Goal: Task Accomplishment & Management: Manage account settings

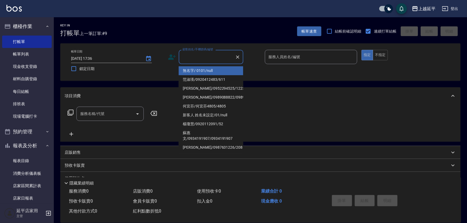
click at [203, 57] on input "顧客姓名/手機號碼/編號" at bounding box center [207, 56] width 52 height 9
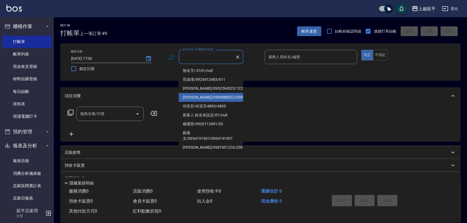
click at [218, 102] on li "李靜怡/0989088822/0989088822" at bounding box center [211, 97] width 65 height 9
type input "李靜怡/0989088822/0989088822"
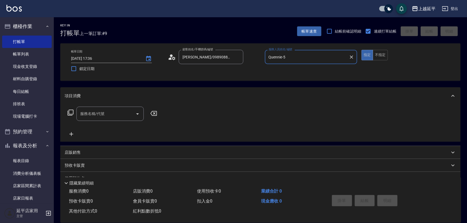
type input "Quennie-5"
click at [71, 110] on icon at bounding box center [70, 112] width 6 height 6
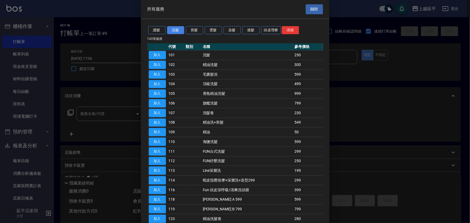
click at [179, 30] on button "洗髮" at bounding box center [175, 30] width 17 height 8
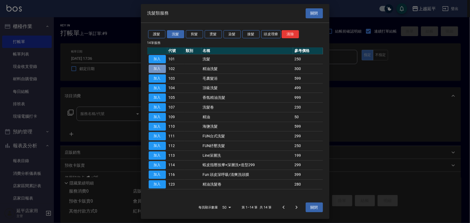
click at [161, 70] on button "加入" at bounding box center [157, 69] width 17 height 8
type input "精油洗髮(102)"
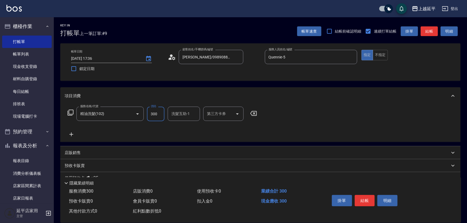
click at [157, 115] on input "300" at bounding box center [155, 114] width 17 height 15
click at [258, 114] on icon at bounding box center [253, 113] width 13 height 6
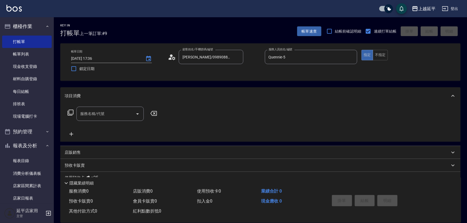
click at [70, 112] on icon at bounding box center [70, 112] width 6 height 6
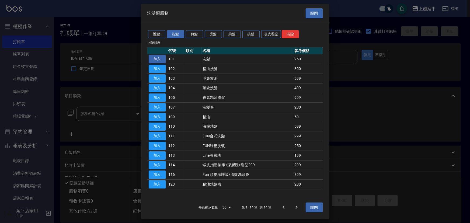
click at [157, 59] on button "加入" at bounding box center [157, 59] width 17 height 8
type input "洗髮(101)"
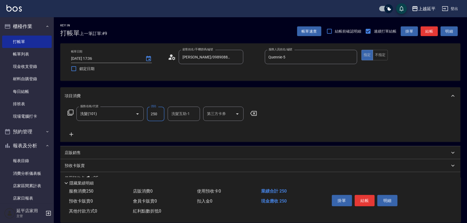
click at [157, 118] on input "250" at bounding box center [155, 114] width 17 height 15
type input "500"
type input "320"
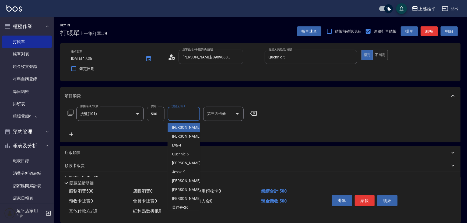
click at [182, 112] on input "洗髮互助-1" at bounding box center [183, 113] width 27 height 9
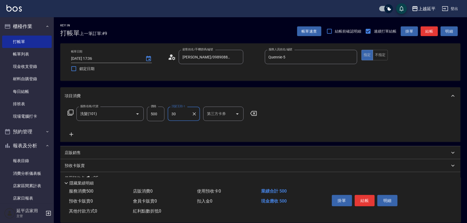
type input "子筠-30"
click at [367, 199] on button "結帳" at bounding box center [365, 200] width 20 height 11
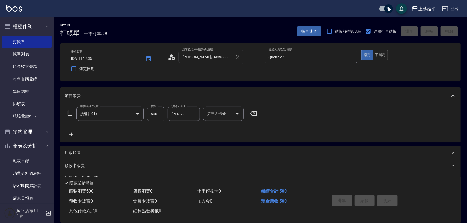
type input "2025/10/11 18:47"
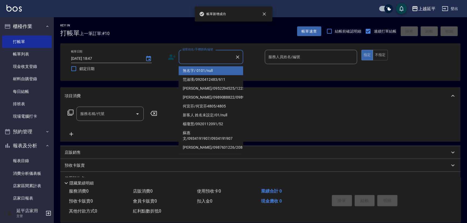
click at [216, 60] on input "顧客姓名/手機號碼/編號" at bounding box center [207, 56] width 52 height 9
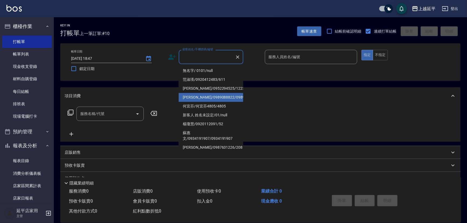
click at [226, 99] on li "李靜怡/0989088822/0989088822" at bounding box center [211, 97] width 65 height 9
type input "李靜怡/0989088822/0989088822"
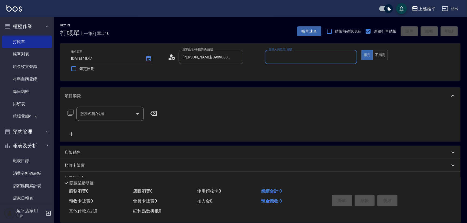
type input "Quennie-5"
click at [72, 113] on icon at bounding box center [70, 112] width 6 height 6
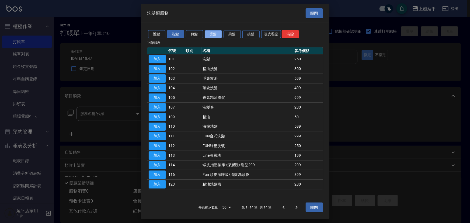
click at [213, 35] on button "燙髮" at bounding box center [213, 34] width 17 height 8
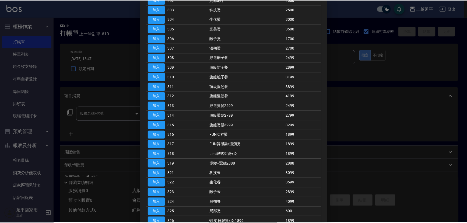
scroll to position [73, 0]
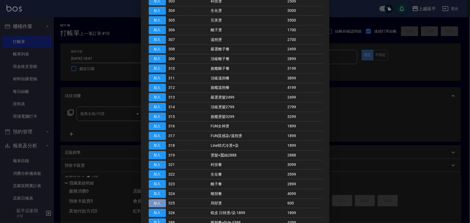
click at [156, 202] on button "加入" at bounding box center [157, 203] width 17 height 8
type input "局部燙(325)"
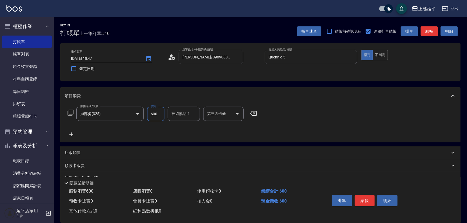
click at [158, 117] on input "600" at bounding box center [155, 114] width 17 height 15
type input "500"
type input "子筠-30"
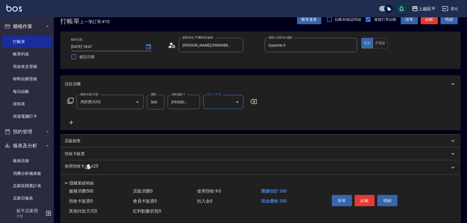
scroll to position [0, 0]
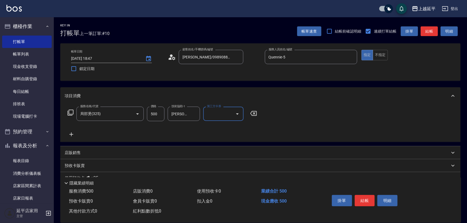
click at [69, 112] on icon at bounding box center [70, 112] width 6 height 6
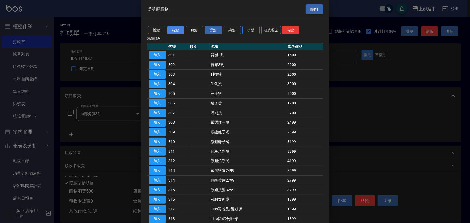
click at [174, 31] on button "洗髮" at bounding box center [175, 30] width 17 height 8
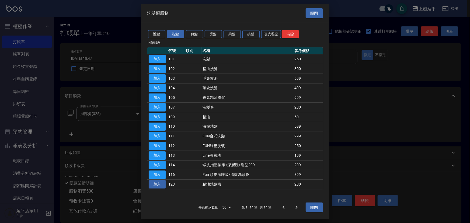
click at [156, 185] on button "加入" at bounding box center [157, 184] width 17 height 8
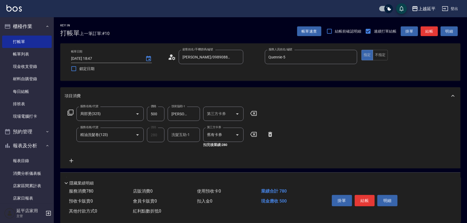
click at [189, 134] on input "洗髮互助-1" at bounding box center [183, 134] width 27 height 9
type input "32"
click at [194, 132] on input "洗髮互助-1" at bounding box center [183, 134] width 27 height 9
type input "302"
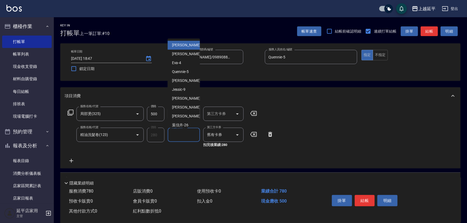
click at [194, 132] on input "洗髮互助-1" at bounding box center [183, 134] width 27 height 9
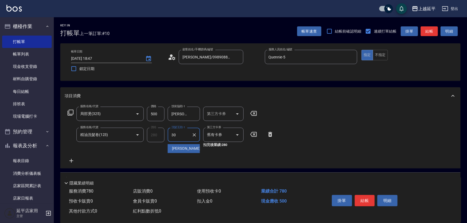
type input "子筠-30"
click at [364, 199] on button "結帳" at bounding box center [365, 200] width 20 height 11
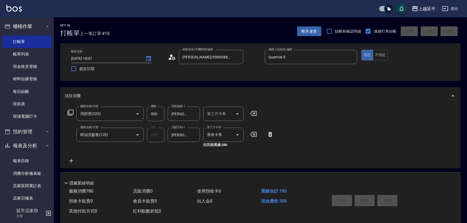
type input "2025/10/11 18:48"
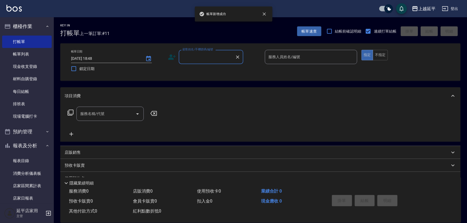
click at [202, 57] on input "顧客姓名/手機號碼/編號" at bounding box center [207, 56] width 52 height 9
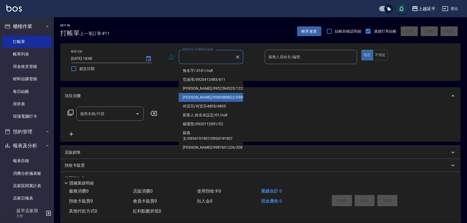
click at [208, 102] on li "李靜怡/0989088822/0989088822" at bounding box center [211, 97] width 65 height 9
type input "李靜怡/0989088822/0989088822"
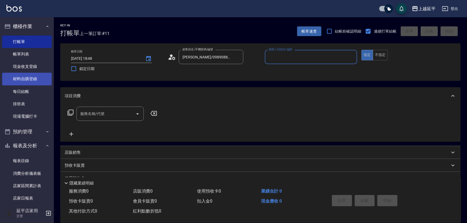
type input "Quennie-5"
click at [73, 110] on icon at bounding box center [70, 112] width 6 height 6
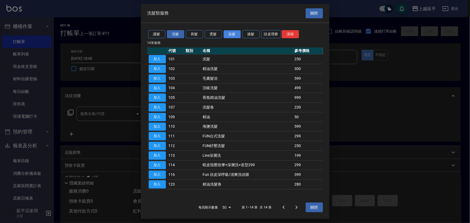
click at [231, 34] on button "染髮" at bounding box center [231, 34] width 17 height 8
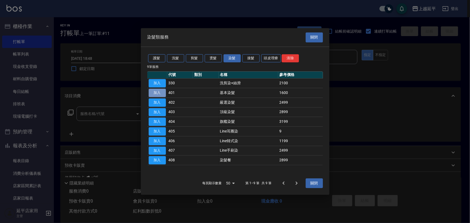
click at [159, 93] on button "加入" at bounding box center [157, 93] width 17 height 8
type input "基本染髮(401)"
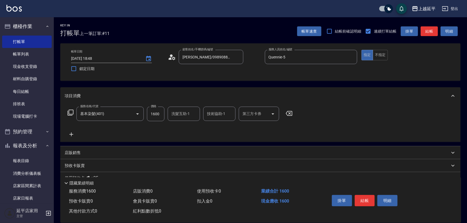
click at [291, 114] on icon at bounding box center [288, 113] width 13 height 6
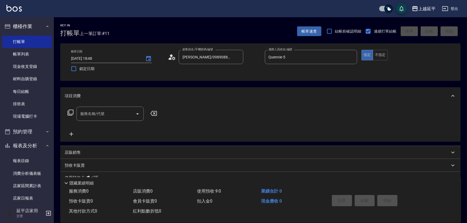
click at [71, 114] on icon at bounding box center [70, 112] width 6 height 6
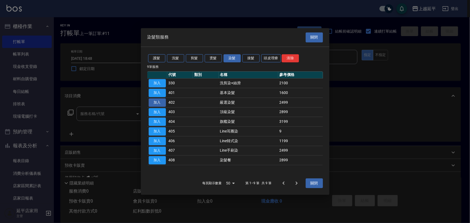
click at [153, 101] on button "加入" at bounding box center [157, 102] width 17 height 8
type input "嚴選染髮(402)"
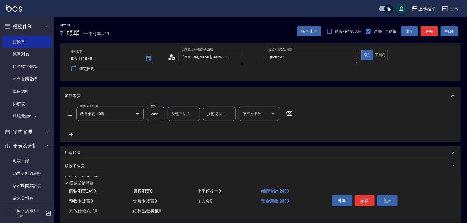
click at [154, 117] on input "2499" at bounding box center [155, 114] width 17 height 15
type input "3000"
type input "丞宗-29"
click at [367, 196] on button "結帳" at bounding box center [365, 200] width 20 height 11
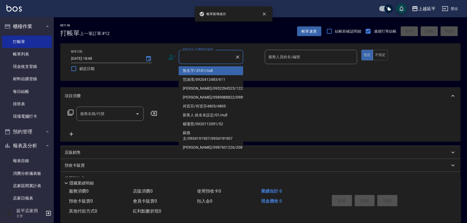
click at [214, 56] on input "顧客姓名/手機號碼/編號" at bounding box center [207, 56] width 52 height 9
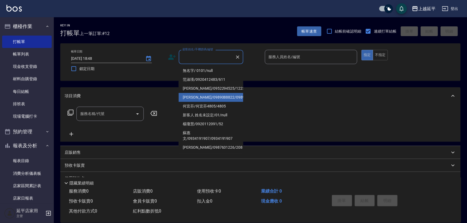
click at [218, 98] on li "李靜怡/0989088822/0989088822" at bounding box center [211, 97] width 65 height 9
type input "李靜怡/0989088822/0989088822"
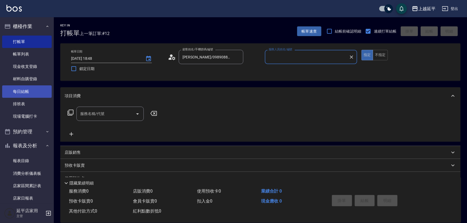
type input "Quennie-5"
click at [70, 110] on icon at bounding box center [70, 112] width 6 height 6
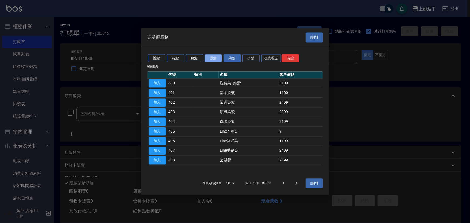
click at [211, 59] on button "燙髮" at bounding box center [213, 58] width 17 height 8
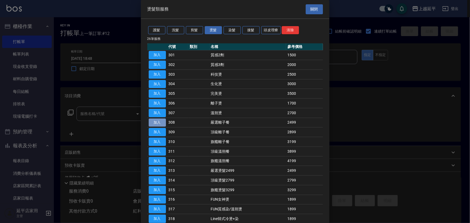
click at [160, 122] on button "加入" at bounding box center [157, 122] width 17 height 8
type input "嚴選離子餐(308)"
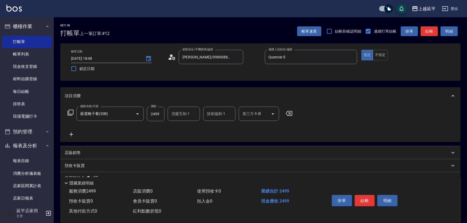
click at [158, 113] on input "2499" at bounding box center [155, 114] width 17 height 15
type input "3199"
type input "丞宗-29"
click at [363, 200] on button "結帳" at bounding box center [365, 200] width 20 height 11
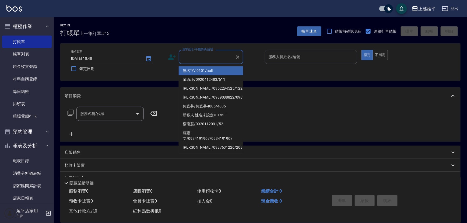
click at [204, 58] on input "顧客姓名/手機號碼/編號" at bounding box center [207, 56] width 52 height 9
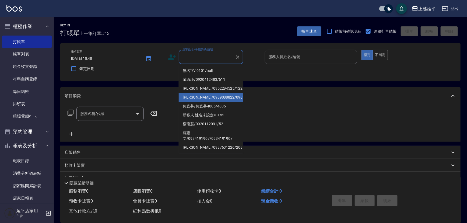
click at [212, 102] on li "李靜怡/0989088822/0989088822" at bounding box center [211, 97] width 65 height 9
type input "李靜怡/0989088822/0989088822"
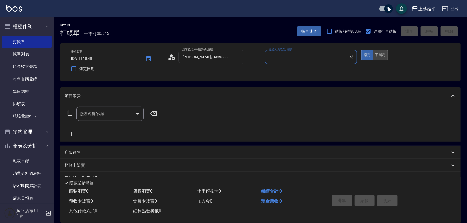
type input "Quennie-5"
click at [379, 54] on button "不指定" at bounding box center [380, 55] width 15 height 10
click at [68, 112] on icon at bounding box center [70, 112] width 6 height 6
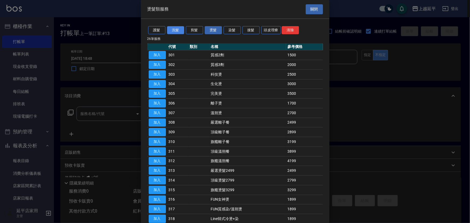
click at [176, 29] on button "洗髮" at bounding box center [175, 30] width 17 height 8
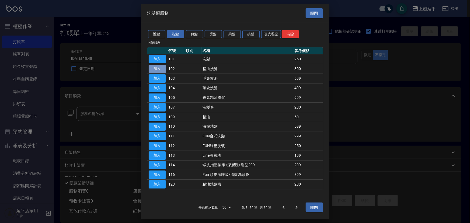
click at [158, 70] on button "加入" at bounding box center [157, 69] width 17 height 8
type input "精油洗髮(102)"
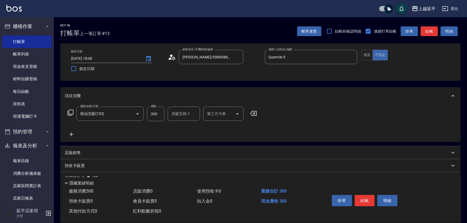
click at [181, 111] on div "洗髮互助-1 洗髮互助-1" at bounding box center [184, 114] width 32 height 14
type input "丞宗-29"
click at [367, 202] on button "結帳" at bounding box center [365, 200] width 20 height 11
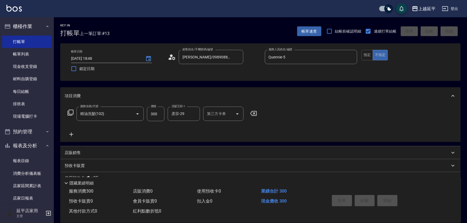
type input "2025/10/11 18:49"
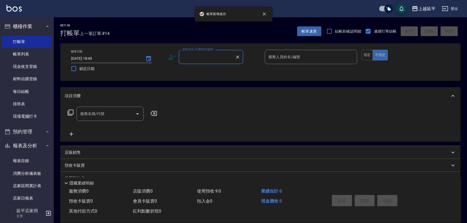
click at [193, 55] on input "顧客姓名/手機號碼/編號" at bounding box center [207, 56] width 52 height 9
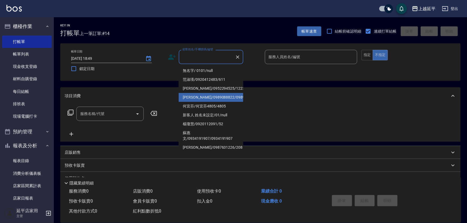
click at [219, 100] on li "李靜怡/0989088822/0989088822" at bounding box center [211, 97] width 65 height 9
type input "李靜怡/0989088822/0989088822"
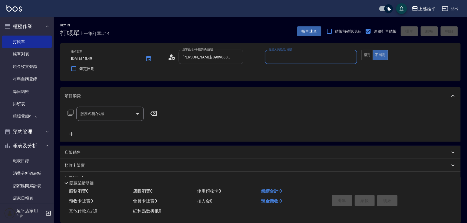
type input "Quennie-5"
click at [73, 110] on icon at bounding box center [70, 112] width 6 height 6
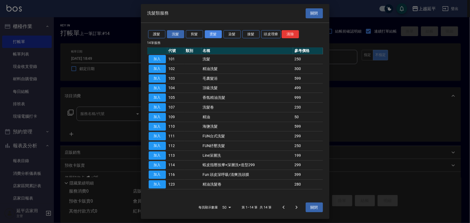
click at [210, 34] on button "燙髮" at bounding box center [213, 34] width 17 height 8
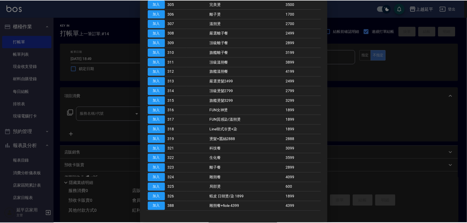
scroll to position [106, 0]
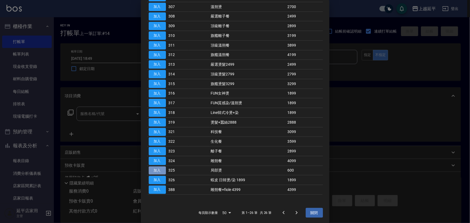
click at [159, 168] on button "加入" at bounding box center [157, 170] width 17 height 8
type input "局部燙(325)"
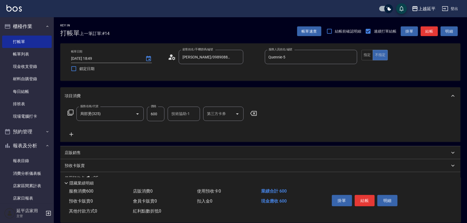
click at [156, 115] on input "600" at bounding box center [155, 114] width 17 height 15
type input "800"
type input "3"
type input "丞宗-29"
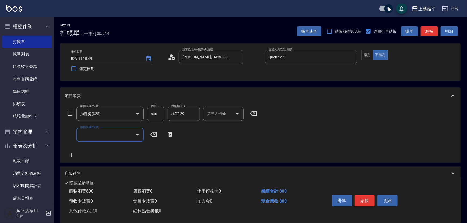
click at [364, 197] on button "結帳" at bounding box center [365, 200] width 20 height 11
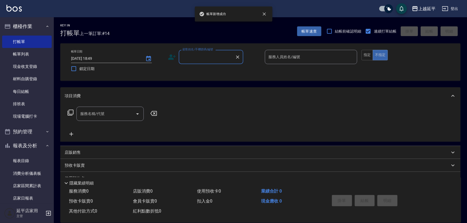
scroll to position [0, 0]
click at [214, 54] on input "顧客姓名/手機號碼/編號" at bounding box center [207, 56] width 52 height 9
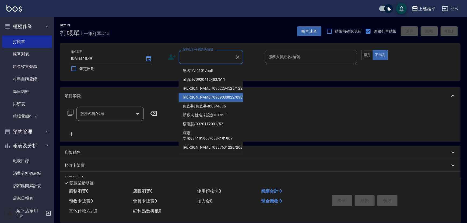
click at [224, 100] on li "李靜怡/0989088822/0989088822" at bounding box center [211, 97] width 65 height 9
type input "李靜怡/0989088822/0989088822"
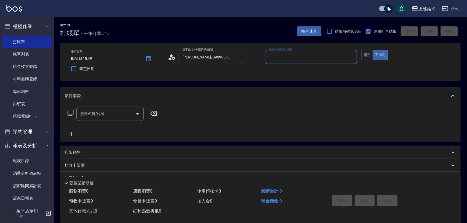
type input "Quennie-5"
click at [86, 114] on div "服務名稱/代號 服務名稱/代號" at bounding box center [109, 114] width 67 height 14
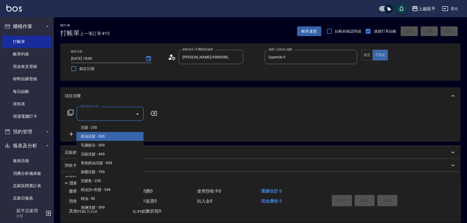
click at [101, 136] on span "精油洗髮 - 300" at bounding box center [109, 136] width 67 height 9
type input "精油洗髮(102)"
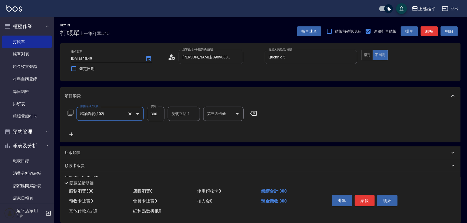
click at [179, 116] on div "洗髮互助-1 洗髮互助-1" at bounding box center [184, 114] width 32 height 14
type input "32"
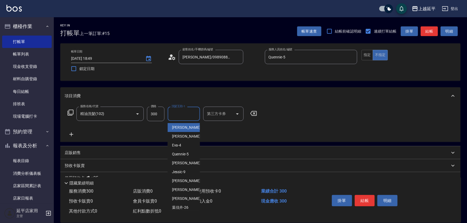
click at [184, 114] on div "洗髮互助-1 洗髮互助-1" at bounding box center [184, 114] width 32 height 14
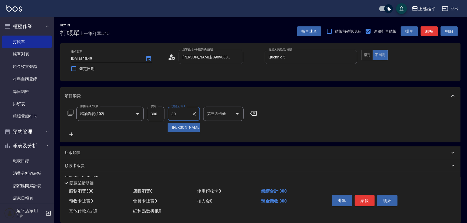
type input "子筠-30"
click at [364, 201] on button "結帳" at bounding box center [365, 200] width 20 height 11
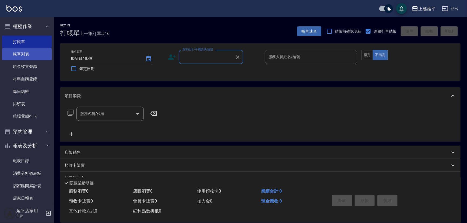
click at [24, 53] on link "帳單列表" at bounding box center [27, 54] width 50 height 12
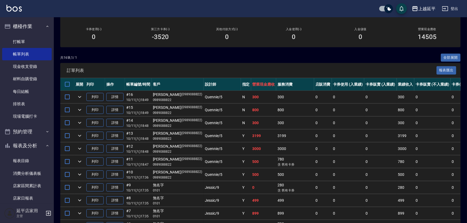
scroll to position [73, 0]
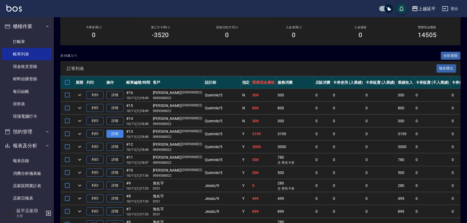
click at [118, 132] on link "詳情" at bounding box center [114, 134] width 17 height 8
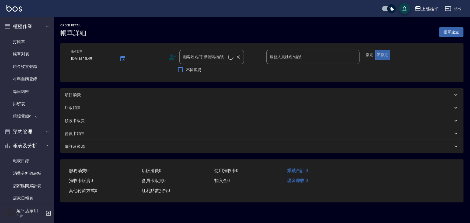
type input "2025/10/11 18:48"
type input "Quennie-5"
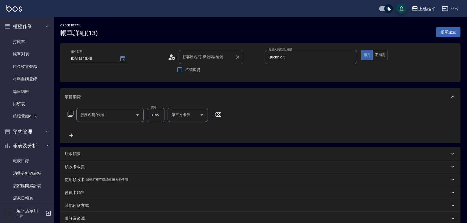
type input "李靜怡/0989088822/0989088822"
type input "嚴選離子餐(308)"
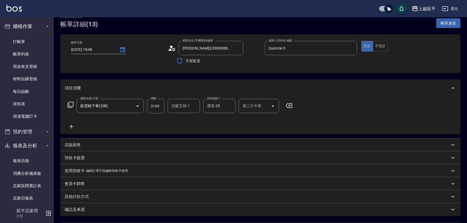
scroll to position [24, 0]
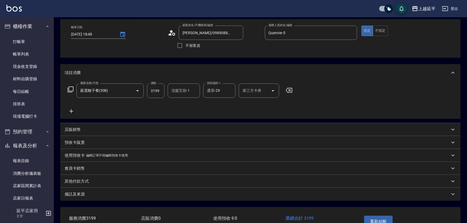
click at [77, 130] on p "店販銷售" at bounding box center [73, 130] width 16 height 6
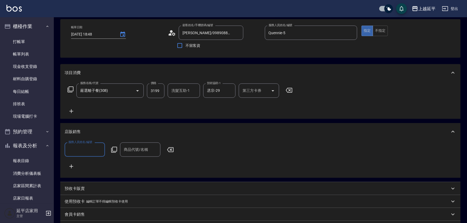
scroll to position [0, 0]
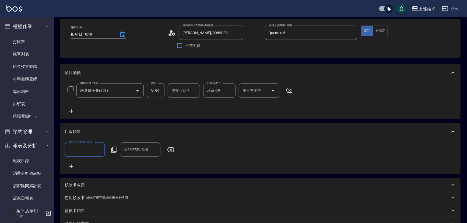
click at [90, 147] on input "服務人員姓名/編號" at bounding box center [85, 149] width 36 height 9
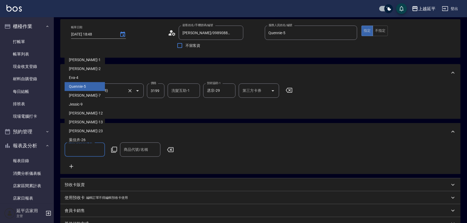
click at [89, 83] on div "Quennie -5" at bounding box center [85, 86] width 40 height 9
type input "Quennie-5"
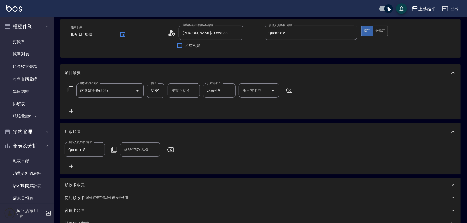
click at [113, 149] on icon at bounding box center [114, 149] width 6 height 6
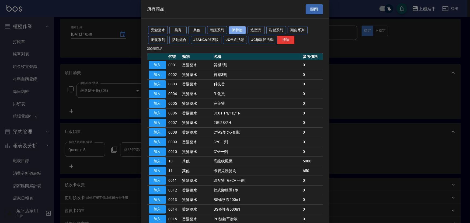
click at [242, 30] on button "保養油" at bounding box center [236, 30] width 17 height 8
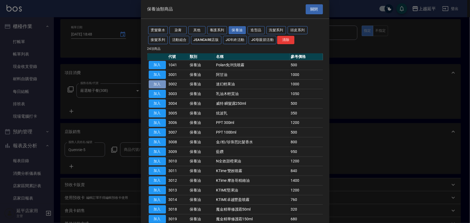
click at [155, 83] on button "加入" at bounding box center [157, 84] width 17 height 8
type input "迷幻輕果油"
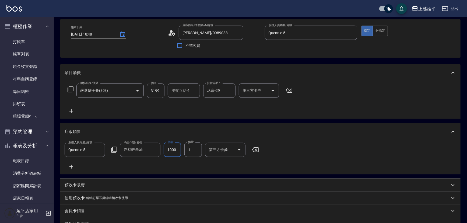
click at [173, 151] on input "1000" at bounding box center [172, 149] width 17 height 15
type input "800"
type input "2"
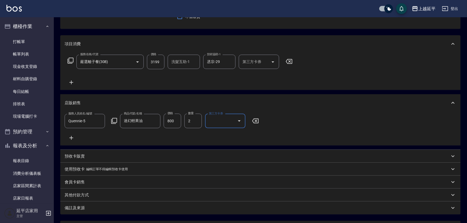
scroll to position [105, 0]
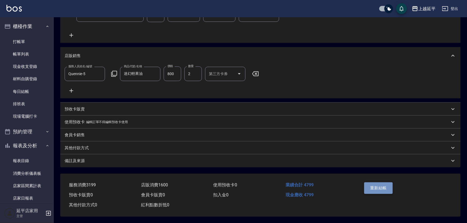
click at [382, 186] on button "重新結帳" at bounding box center [378, 187] width 29 height 11
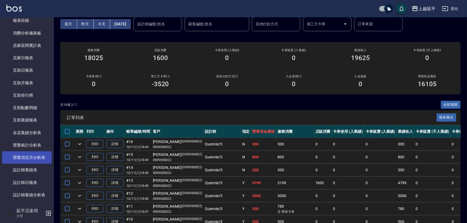
scroll to position [171, 0]
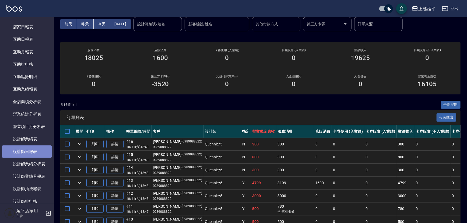
click at [39, 153] on link "設計師日報表" at bounding box center [27, 151] width 50 height 12
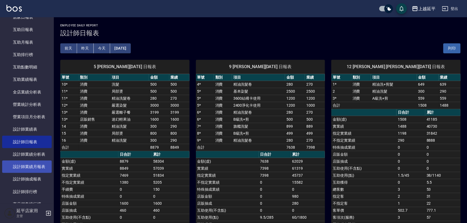
scroll to position [156, 0]
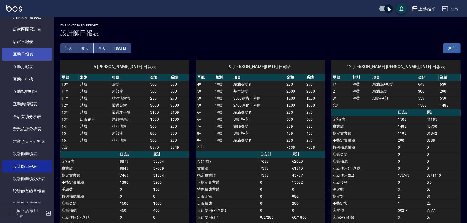
click at [29, 56] on link "互助日報表" at bounding box center [27, 54] width 50 height 12
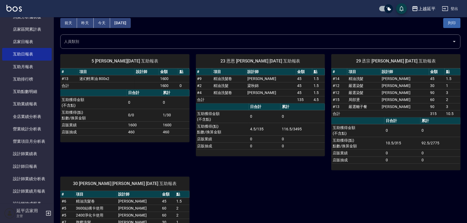
scroll to position [24, 0]
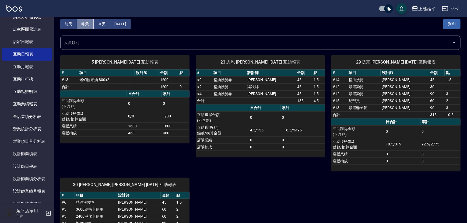
click at [82, 24] on button "昨天" at bounding box center [85, 24] width 17 height 10
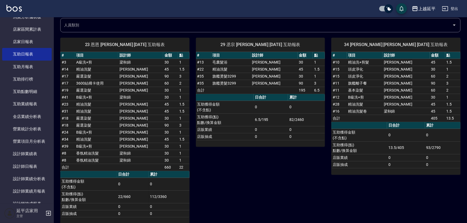
scroll to position [48, 0]
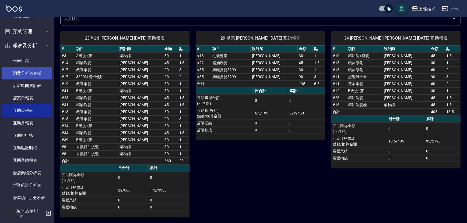
drag, startPoint x: 8, startPoint y: 83, endPoint x: 5, endPoint y: 83, distance: 2.8
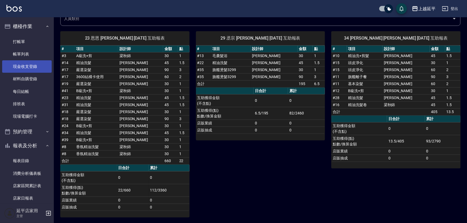
scroll to position [0, 0]
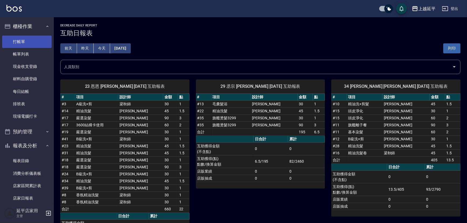
click at [27, 37] on link "打帳單" at bounding box center [27, 42] width 50 height 12
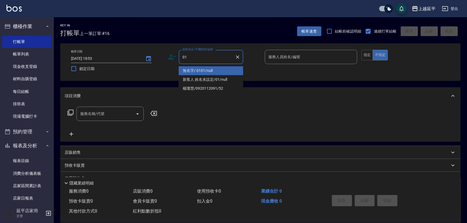
click at [195, 70] on li "無名字/ 0101/null" at bounding box center [211, 70] width 65 height 9
click at [195, 70] on div "帳單日期 2025/10/11 18:53 鎖定日期 顧客姓名/手機號碼/編號 01 顧客姓名/手機號碼/編號 服務人員姓名/編號 服務人員姓名/編號 指定 …" at bounding box center [260, 62] width 387 height 24
type input "無名字/ 0101/null"
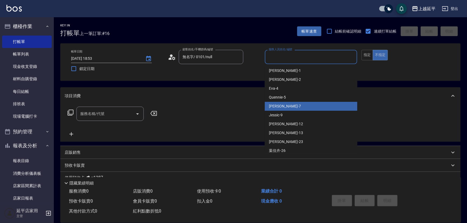
click at [285, 105] on div "許沁瑜 -7" at bounding box center [311, 106] width 93 height 9
type input "許沁瑜-7"
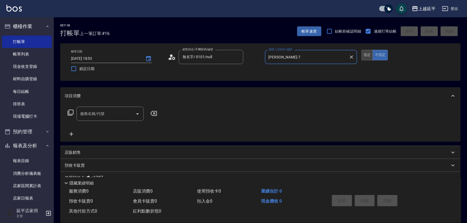
click at [368, 57] on button "指定" at bounding box center [367, 55] width 12 height 10
click at [135, 116] on icon "Open" at bounding box center [137, 114] width 6 height 6
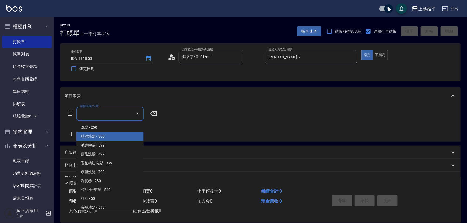
click at [115, 137] on span "精油洗髮 - 300" at bounding box center [109, 136] width 67 height 9
type input "精油洗髮(102)"
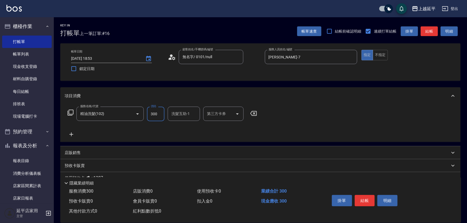
click at [159, 113] on input "300" at bounding box center [155, 114] width 17 height 15
type input "649"
click at [191, 115] on input "洗髮互助-1" at bounding box center [183, 113] width 27 height 9
click at [189, 126] on div "恩恩 -23" at bounding box center [184, 127] width 32 height 9
type input "恩恩-23"
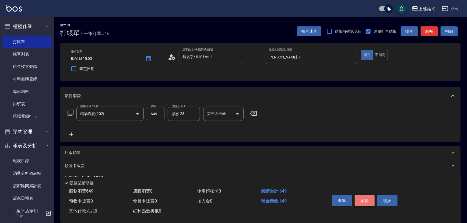
click at [362, 199] on button "結帳" at bounding box center [365, 200] width 20 height 11
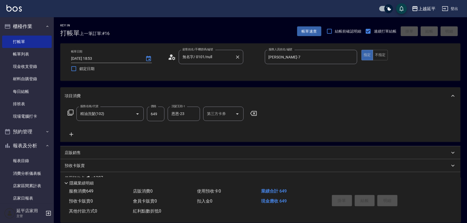
type input "2025/10/11 18:56"
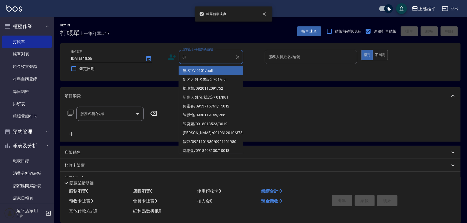
click at [212, 68] on li "無名字/ 0101/null" at bounding box center [211, 70] width 65 height 9
type input "無名字/ 0101/null"
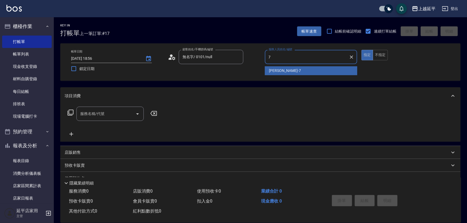
click at [300, 72] on div "許沁瑜 -7" at bounding box center [311, 70] width 93 height 9
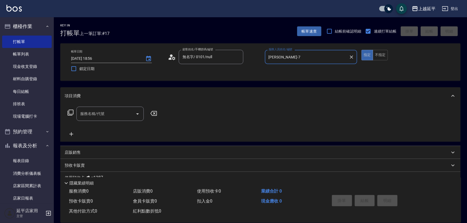
click at [136, 115] on icon "Open" at bounding box center [137, 114] width 6 height 6
type input "許沁瑜-7"
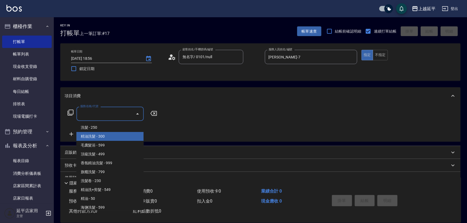
click at [124, 136] on span "精油洗髮 - 300" at bounding box center [109, 136] width 67 height 9
type input "精油洗髮(102)"
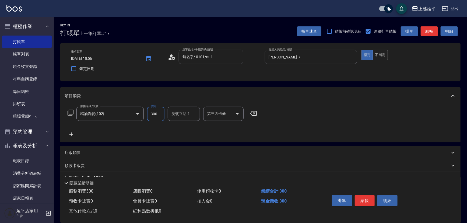
click at [156, 118] on input "300" at bounding box center [155, 114] width 17 height 15
type input "649"
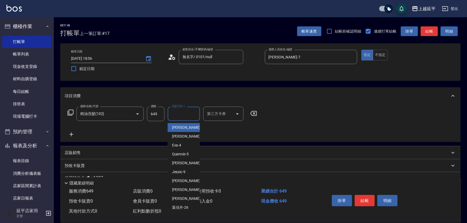
click at [185, 114] on div "洗髮互助-1 洗髮互助-1" at bounding box center [184, 114] width 32 height 14
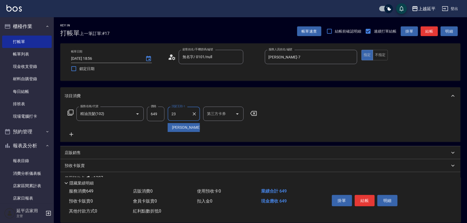
click at [185, 127] on div "恩恩 -23" at bounding box center [184, 127] width 32 height 9
type input "恩恩-23"
click at [364, 197] on button "結帳" at bounding box center [365, 200] width 20 height 11
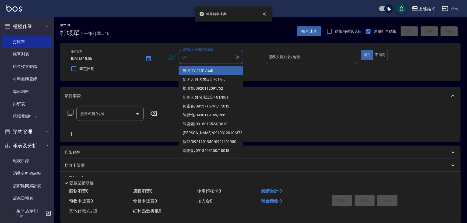
click at [223, 71] on li "無名字/ 0101/null" at bounding box center [211, 70] width 65 height 9
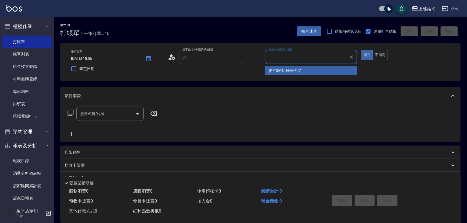
type input "無名字/ 0101/null"
click at [296, 71] on div "許沁瑜 -7" at bounding box center [311, 70] width 93 height 9
type input "許沁瑜-7"
click at [296, 71] on div "帳單日期 2025/10/11 18:56 鎖定日期 顧客姓名/手機號碼/編號 無名字/ 0101/null 顧客姓名/手機號碼/編號 服務人員姓名/編號 許…" at bounding box center [260, 62] width 387 height 24
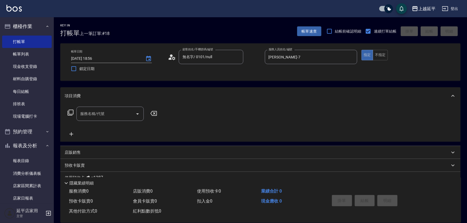
click at [69, 110] on icon at bounding box center [70, 112] width 6 height 6
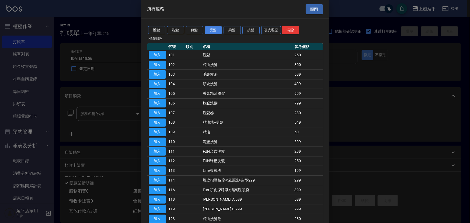
click at [210, 30] on button "燙髮" at bounding box center [213, 30] width 17 height 8
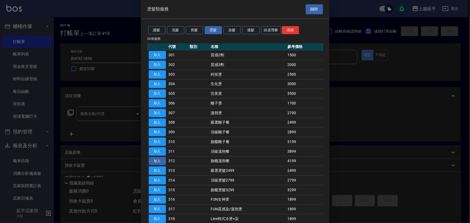
click at [162, 160] on button "加入" at bounding box center [157, 161] width 17 height 8
type input "旗艦溫朔餐(312)"
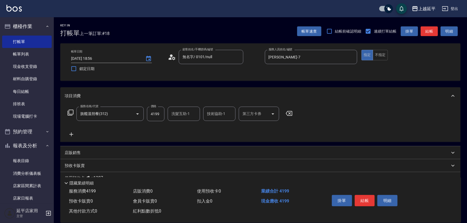
click at [160, 114] on input "4199" at bounding box center [155, 114] width 17 height 15
type input "4999"
click at [193, 114] on input "洗髮互助-1" at bounding box center [183, 113] width 27 height 9
click at [195, 126] on div "恩恩 -23" at bounding box center [184, 127] width 32 height 9
type input "恩恩-23"
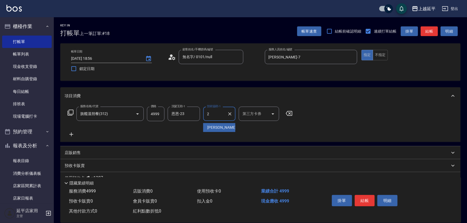
drag, startPoint x: 220, startPoint y: 110, endPoint x: 221, endPoint y: 121, distance: 10.8
click at [220, 111] on input "2" at bounding box center [215, 113] width 19 height 9
click at [222, 126] on div "恩恩 -23" at bounding box center [219, 127] width 32 height 9
type input "恩恩-23"
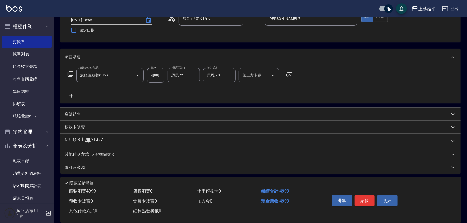
scroll to position [39, 0]
click at [84, 155] on p "其他付款方式 入金可用餘額: 0" at bounding box center [90, 154] width 50 height 6
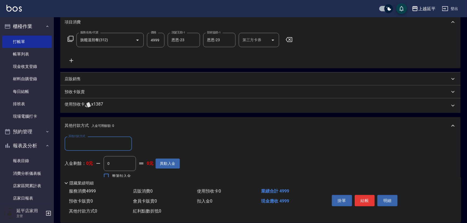
scroll to position [88, 0]
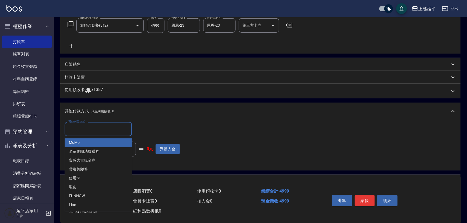
click at [110, 128] on input "其他付款方式" at bounding box center [98, 128] width 62 height 9
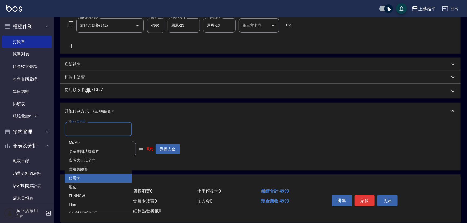
click at [102, 177] on span "信用卡" at bounding box center [98, 178] width 67 height 9
type input "信用卡"
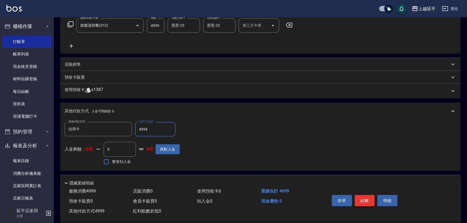
type input "4999"
click at [367, 200] on button "結帳" at bounding box center [365, 200] width 20 height 11
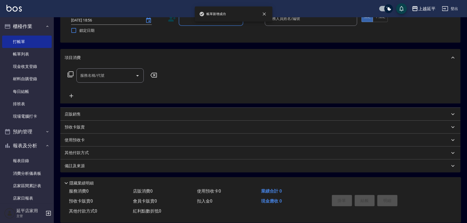
scroll to position [0, 0]
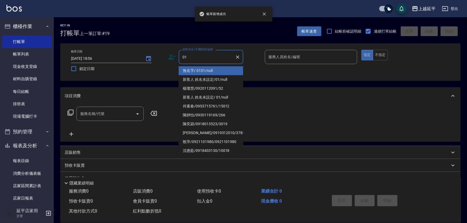
click at [230, 69] on li "無名字/ 0101/null" at bounding box center [211, 70] width 65 height 9
type input "無名字/ 0101/null"
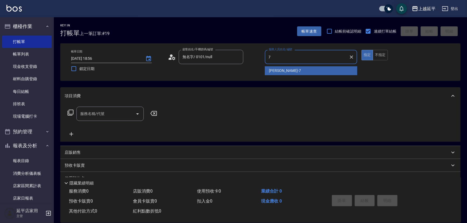
click at [303, 70] on div "許沁瑜 -7" at bounding box center [311, 70] width 93 height 9
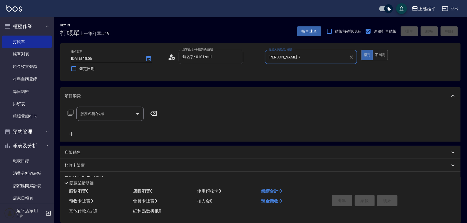
type input "許沁瑜-7"
click at [124, 116] on input "服務名稱/代號" at bounding box center [106, 113] width 54 height 9
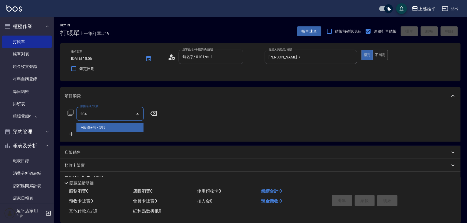
click at [137, 129] on span "A級洗+剪 - 599" at bounding box center [109, 127] width 67 height 9
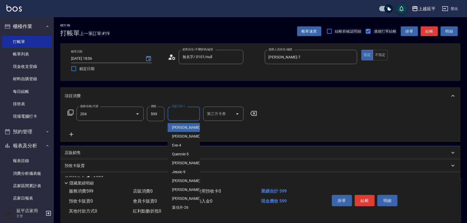
type input "A級洗+剪(204)"
click at [186, 116] on input "洗髮互助-1" at bounding box center [183, 113] width 27 height 9
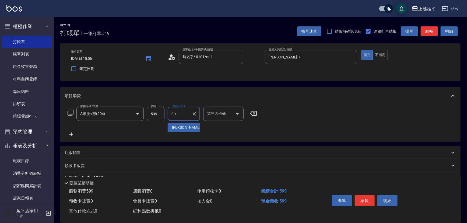
click at [185, 129] on div "子筠 -30" at bounding box center [184, 127] width 32 height 9
type input "子筠-30"
click at [361, 199] on button "結帳" at bounding box center [365, 200] width 20 height 11
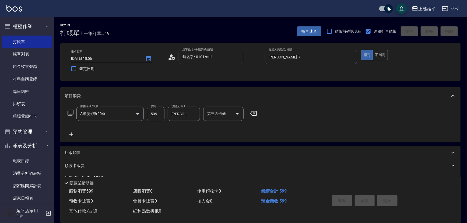
type input "2025/10/11 18:57"
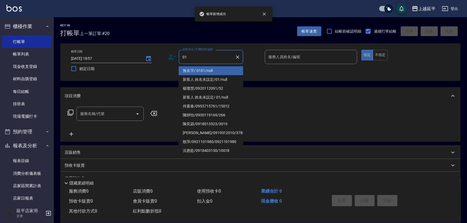
click at [196, 70] on li "無名字/ 0101/null" at bounding box center [211, 70] width 65 height 9
type input "無名字/ 0101/null"
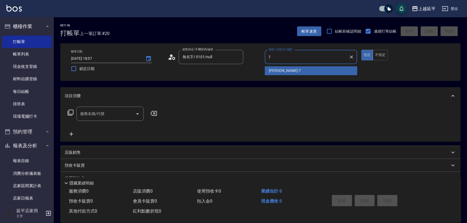
click at [291, 68] on div "許沁瑜 -7" at bounding box center [311, 70] width 93 height 9
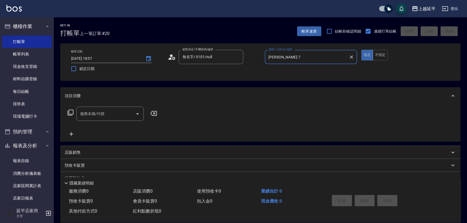
type input "許沁瑜-7"
click at [124, 112] on input "服務名稱/代號" at bounding box center [106, 113] width 54 height 9
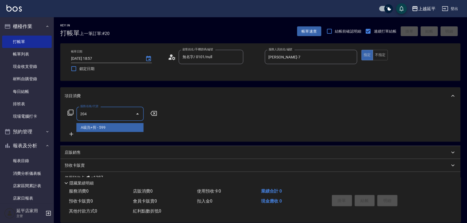
click at [127, 124] on span "A級洗+剪 - 599" at bounding box center [109, 127] width 67 height 9
click at [127, 124] on div "服務名稱/代號 204 服務名稱/代號" at bounding box center [113, 122] width 96 height 31
type input "A級洗+剪(204)"
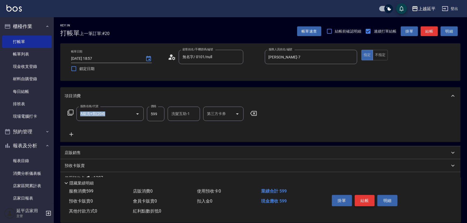
click at [362, 196] on button "結帳" at bounding box center [365, 200] width 20 height 11
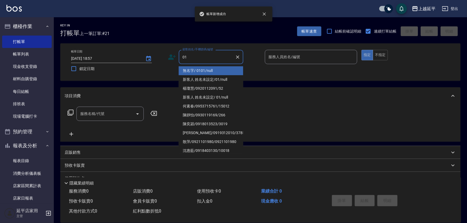
click at [199, 71] on li "無名字/ 0101/null" at bounding box center [211, 70] width 65 height 9
type input "無名字/ 0101/null"
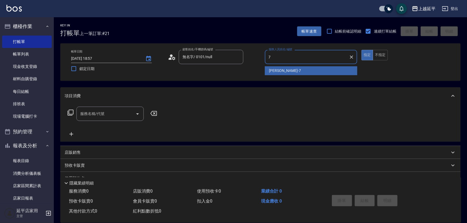
click at [307, 68] on div "許沁瑜 -7" at bounding box center [311, 70] width 93 height 9
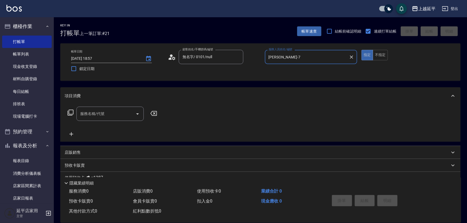
type input "許沁瑜-7"
click at [67, 112] on div "服務名稱/代號 服務名稱/代號" at bounding box center [113, 114] width 96 height 14
click at [72, 112] on icon at bounding box center [70, 112] width 6 height 6
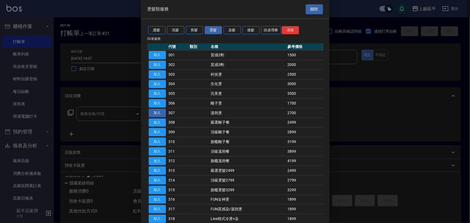
click at [163, 113] on button "加入" at bounding box center [157, 113] width 17 height 8
type input "溫朔燙(307)"
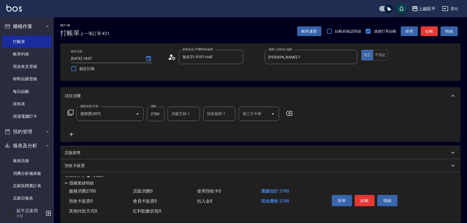
click at [158, 116] on input "2700" at bounding box center [155, 114] width 17 height 15
type input "3000"
click at [187, 117] on input "洗髮互助-1" at bounding box center [183, 113] width 27 height 9
click at [187, 124] on div "恩恩 -23" at bounding box center [184, 127] width 32 height 9
type input "恩恩-23"
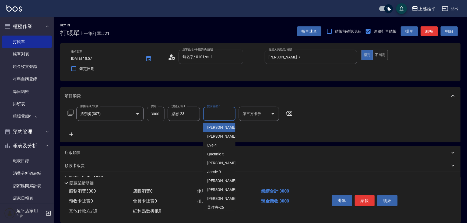
click at [210, 114] on div "技術協助-1 技術協助-1" at bounding box center [219, 114] width 32 height 14
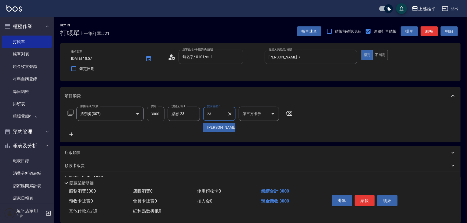
click at [211, 125] on span "恩恩 -23" at bounding box center [224, 128] width 34 height 6
type input "恩恩-23"
click at [362, 199] on button "結帳" at bounding box center [365, 200] width 20 height 11
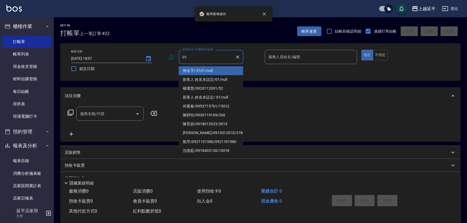
click at [210, 69] on li "無名字/ 0101/null" at bounding box center [211, 70] width 65 height 9
type input "無名字/ 0101/null"
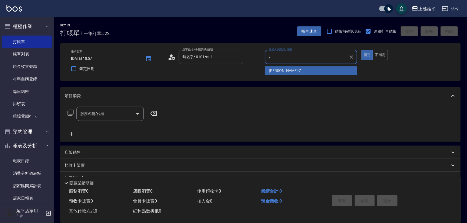
click at [276, 69] on span "許沁瑜 -7" at bounding box center [285, 71] width 32 height 6
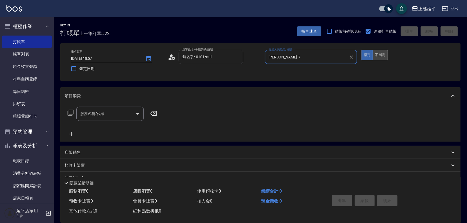
type input "許沁瑜-7"
click at [379, 54] on button "不指定" at bounding box center [380, 55] width 15 height 10
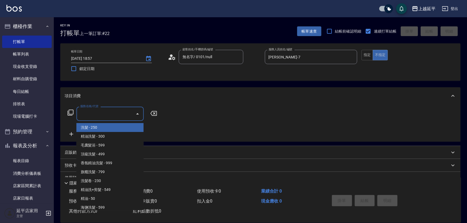
click at [94, 113] on div "服務名稱/代號 服務名稱/代號" at bounding box center [109, 114] width 67 height 14
type input "204"
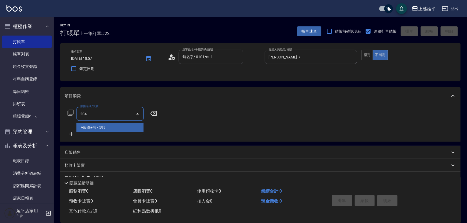
click at [102, 129] on span "A級洗+剪 - 599" at bounding box center [109, 127] width 67 height 9
click at [114, 129] on span "B級洗+剪 - 499" at bounding box center [109, 127] width 67 height 9
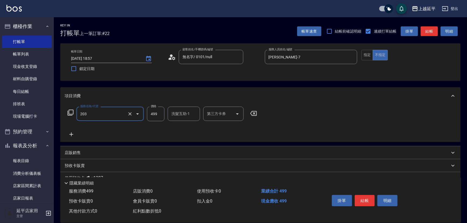
type input "B級洗+剪(203)"
click at [176, 116] on input "洗髮互助-1" at bounding box center [183, 113] width 27 height 9
click at [177, 129] on span "恩恩 -23" at bounding box center [189, 128] width 34 height 6
type input "恩恩-23"
click at [359, 203] on button "結帳" at bounding box center [365, 200] width 20 height 11
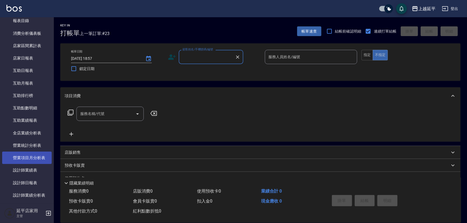
scroll to position [147, 0]
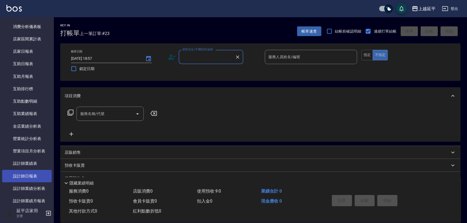
click at [43, 177] on link "設計師日報表" at bounding box center [27, 176] width 50 height 12
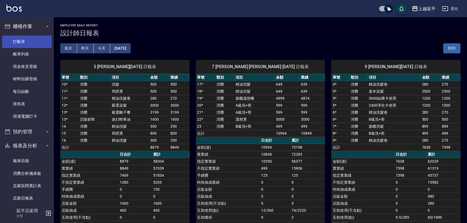
click at [29, 40] on link "打帳單" at bounding box center [27, 42] width 50 height 12
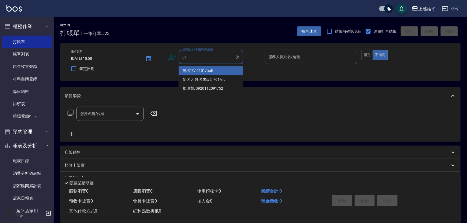
click at [212, 70] on li "無名字/ 0101/null" at bounding box center [211, 70] width 65 height 9
type input "無名字/ 0101/null"
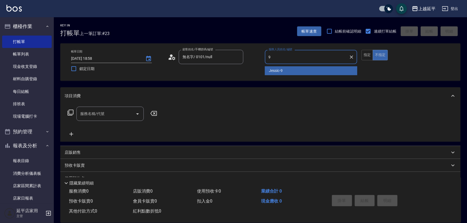
click at [291, 69] on div "Jessic -9" at bounding box center [311, 70] width 93 height 9
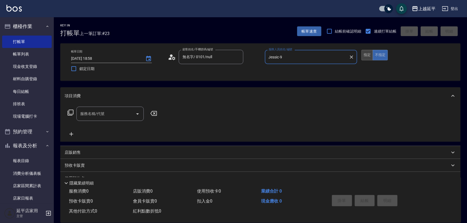
type input "Jessic-9"
click at [371, 54] on button "指定" at bounding box center [367, 55] width 12 height 10
drag, startPoint x: 379, startPoint y: 51, endPoint x: 371, endPoint y: 57, distance: 10.7
click at [379, 52] on button "不指定" at bounding box center [380, 55] width 15 height 10
click at [107, 117] on input "服務名稱/代號" at bounding box center [106, 113] width 54 height 9
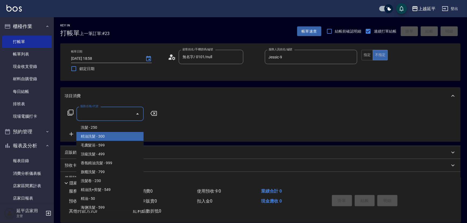
click at [115, 138] on span "精油洗髮 - 300" at bounding box center [109, 136] width 67 height 9
type input "精油洗髮(102)"
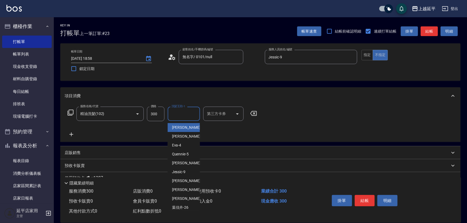
click at [178, 115] on input "洗髮互助-1" at bounding box center [183, 113] width 27 height 9
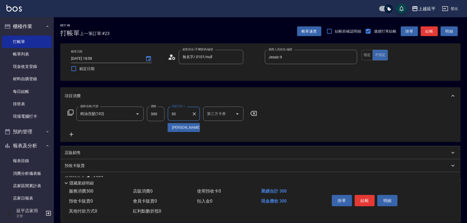
click at [186, 121] on ul "子筠 -30" at bounding box center [184, 127] width 32 height 13
click at [196, 128] on div "子筠 -30" at bounding box center [184, 127] width 32 height 9
type input "子筠-30"
click at [360, 199] on button "結帳" at bounding box center [365, 200] width 20 height 11
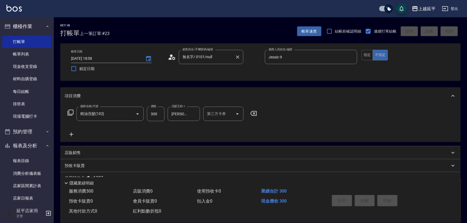
type input "2025/10/11 19:26"
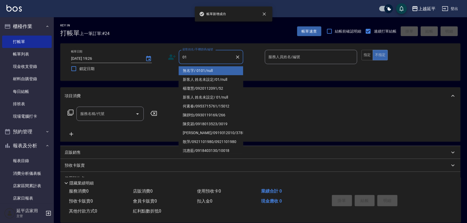
click at [202, 69] on li "無名字/ 0101/null" at bounding box center [211, 70] width 65 height 9
type input "無名字/ 0101/null"
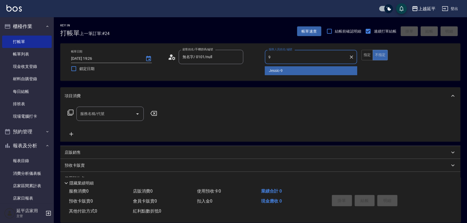
click at [276, 73] on span "Jessic -9" at bounding box center [276, 71] width 14 height 6
type input "Jessic-9"
click at [102, 111] on input "服務名稱/代號" at bounding box center [106, 113] width 54 height 9
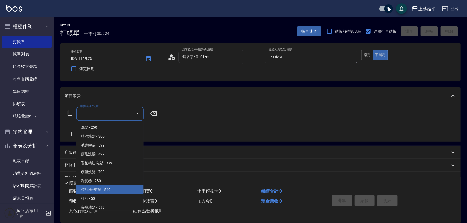
click at [115, 188] on span "精油洗+剪髮 - 549" at bounding box center [109, 189] width 67 height 9
type input "精油洗+剪髮(108)"
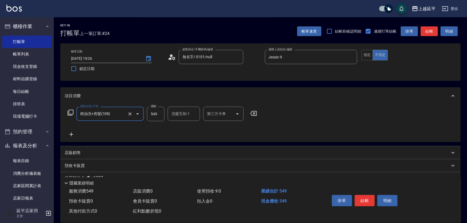
click at [174, 117] on input "洗髮互助-1" at bounding box center [183, 113] width 27 height 9
click at [175, 128] on span "恩恩 -23" at bounding box center [189, 128] width 34 height 6
type input "恩恩-23"
click at [365, 198] on button "結帳" at bounding box center [365, 200] width 20 height 11
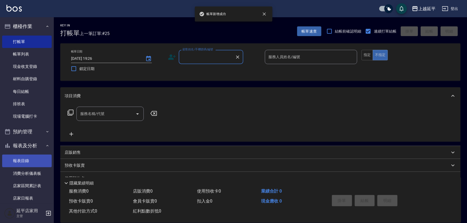
scroll to position [24, 0]
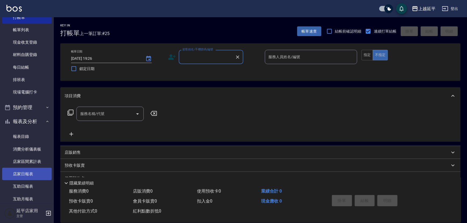
click at [26, 173] on link "店家日報表" at bounding box center [27, 174] width 50 height 12
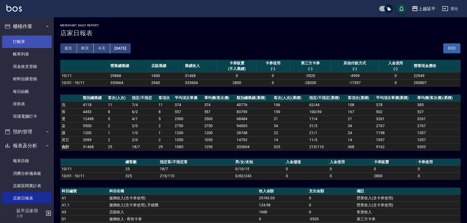
click at [17, 42] on link "打帳單" at bounding box center [27, 42] width 50 height 12
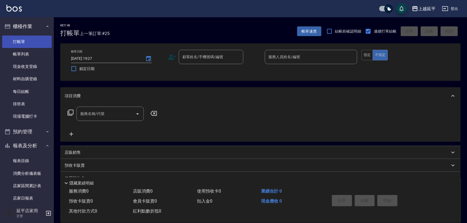
click at [2, 36] on link "打帳單" at bounding box center [27, 42] width 50 height 12
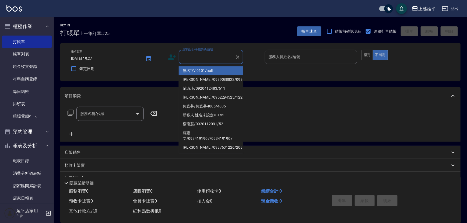
click at [195, 54] on div "顧客姓名/手機號碼/編號 顧客姓名/手機號碼/編號" at bounding box center [211, 57] width 65 height 14
click at [206, 67] on li "無名字/ 0101/null" at bounding box center [211, 70] width 65 height 9
type input "無名字/ 0101/null"
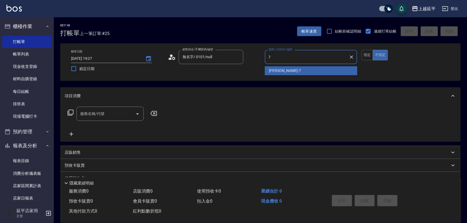
click at [303, 69] on div "許沁瑜 -7" at bounding box center [311, 70] width 93 height 9
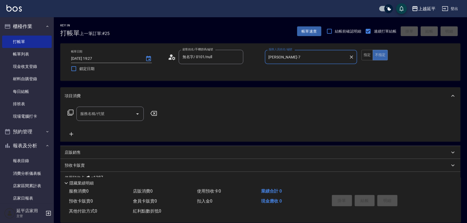
click at [138, 115] on icon "Open" at bounding box center [137, 114] width 6 height 6
type input "許沁瑜-7"
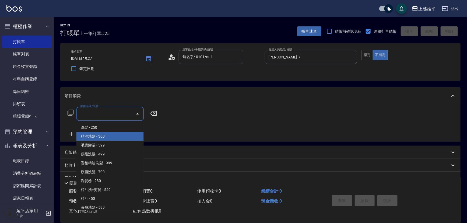
click at [129, 136] on span "精油洗髮 - 300" at bounding box center [109, 136] width 67 height 9
type input "精油洗髮(102)"
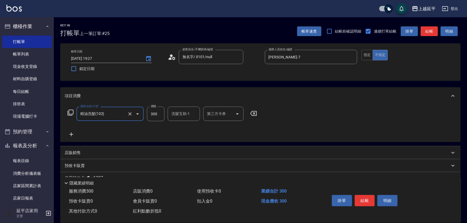
click at [180, 113] on input "洗髮互助-1" at bounding box center [183, 113] width 27 height 9
click at [183, 128] on span "丞宗 -29" at bounding box center [178, 128] width 13 height 6
type input "丞宗-29"
click at [357, 195] on button "結帳" at bounding box center [365, 200] width 20 height 11
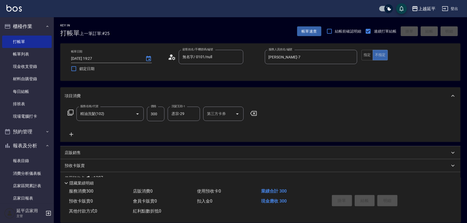
type input "2025/10/11 19:34"
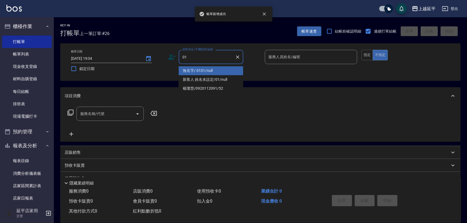
click at [194, 71] on li "無名字/ 0101/null" at bounding box center [211, 70] width 65 height 9
type input "無名字/ 0101/null"
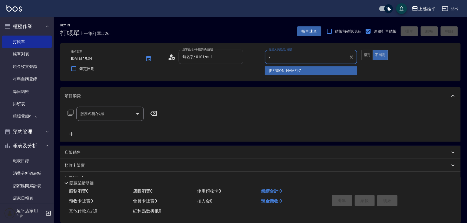
click at [278, 73] on span "許沁瑜 -7" at bounding box center [285, 71] width 32 height 6
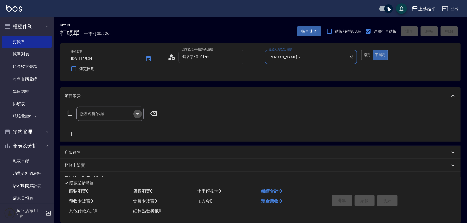
click at [138, 114] on icon "Open" at bounding box center [137, 114] width 6 height 6
type input "許沁瑜-7"
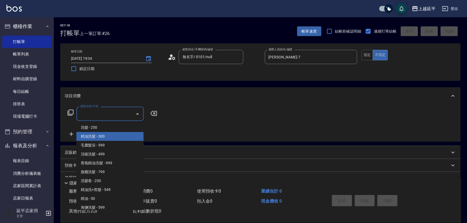
click at [132, 134] on span "精油洗髮 - 300" at bounding box center [109, 136] width 67 height 9
type input "精油洗髮(102)"
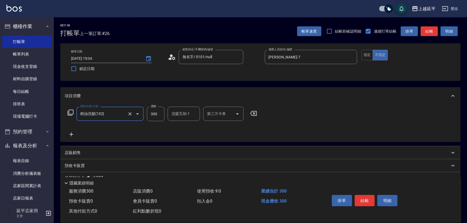
click at [158, 115] on input "300" at bounding box center [155, 114] width 17 height 15
type input "390"
click at [367, 198] on button "結帳" at bounding box center [365, 200] width 20 height 11
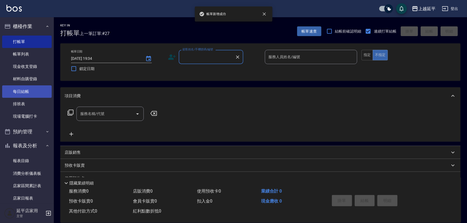
click at [35, 92] on link "每日結帳" at bounding box center [27, 91] width 50 height 12
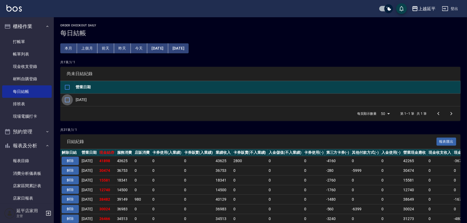
click at [65, 101] on input "checkbox" at bounding box center [67, 99] width 11 height 11
checkbox input "true"
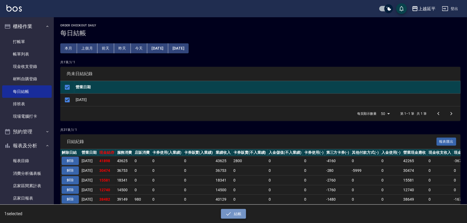
click at [227, 211] on icon "button" at bounding box center [228, 213] width 6 height 6
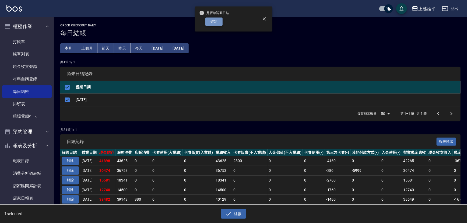
click at [216, 22] on button "確定" at bounding box center [213, 21] width 17 height 8
checkbox input "false"
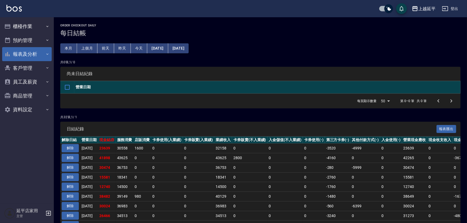
click at [29, 55] on button "報表及分析" at bounding box center [27, 54] width 50 height 14
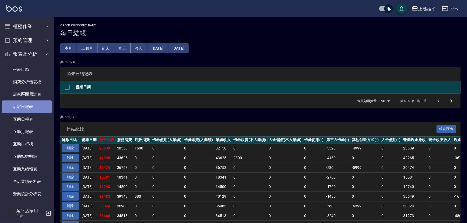
click at [27, 110] on link "店家日報表" at bounding box center [27, 106] width 50 height 12
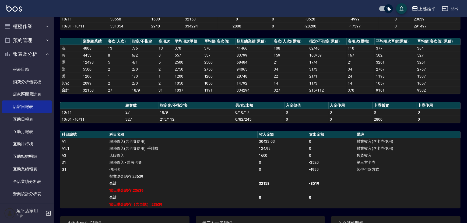
scroll to position [49, 0]
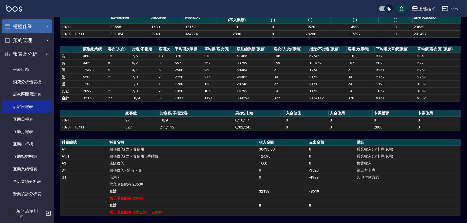
click at [30, 26] on button "櫃檯作業" at bounding box center [27, 26] width 50 height 14
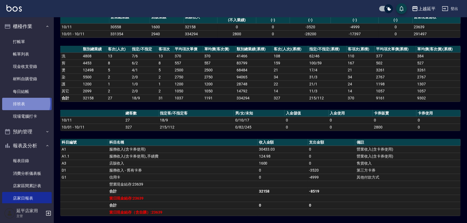
click at [24, 103] on link "排班表" at bounding box center [27, 104] width 50 height 12
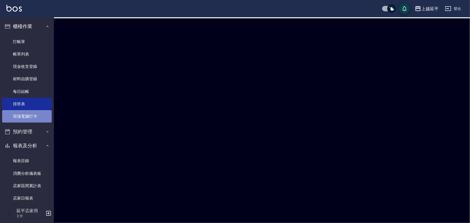
click at [31, 112] on link "現場電腦打卡" at bounding box center [27, 116] width 50 height 12
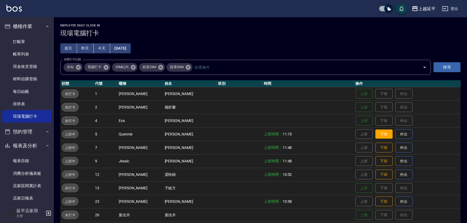
click at [375, 134] on button "下班" at bounding box center [383, 133] width 17 height 9
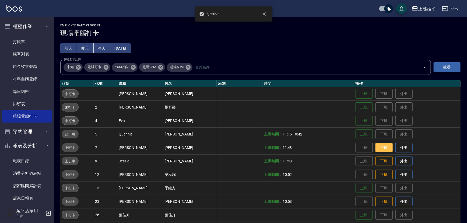
click at [378, 148] on button "下班" at bounding box center [383, 147] width 17 height 9
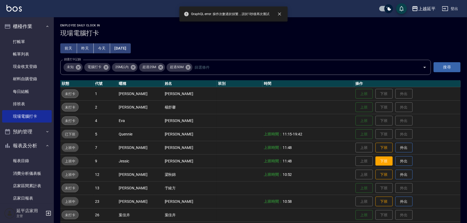
click at [379, 162] on button "下班" at bounding box center [383, 160] width 17 height 9
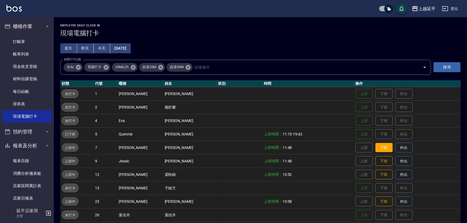
click at [378, 149] on button "下班" at bounding box center [383, 147] width 17 height 9
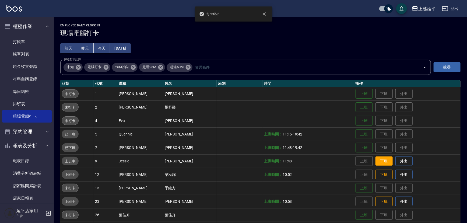
click at [378, 161] on button "下班" at bounding box center [383, 160] width 17 height 9
click at [377, 162] on button "下班" at bounding box center [383, 160] width 17 height 9
click at [377, 177] on button "下班" at bounding box center [383, 174] width 17 height 9
click at [376, 203] on button "下班" at bounding box center [383, 201] width 17 height 9
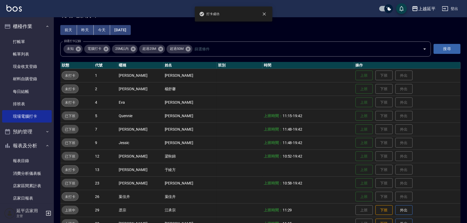
scroll to position [49, 0]
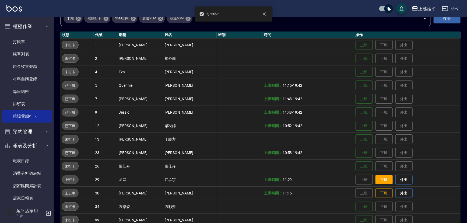
click at [381, 180] on button "下班" at bounding box center [383, 179] width 17 height 9
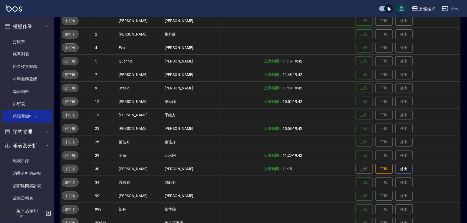
scroll to position [73, 0]
click at [380, 171] on button "下班" at bounding box center [383, 168] width 17 height 9
